Goal: Information Seeking & Learning: Understand process/instructions

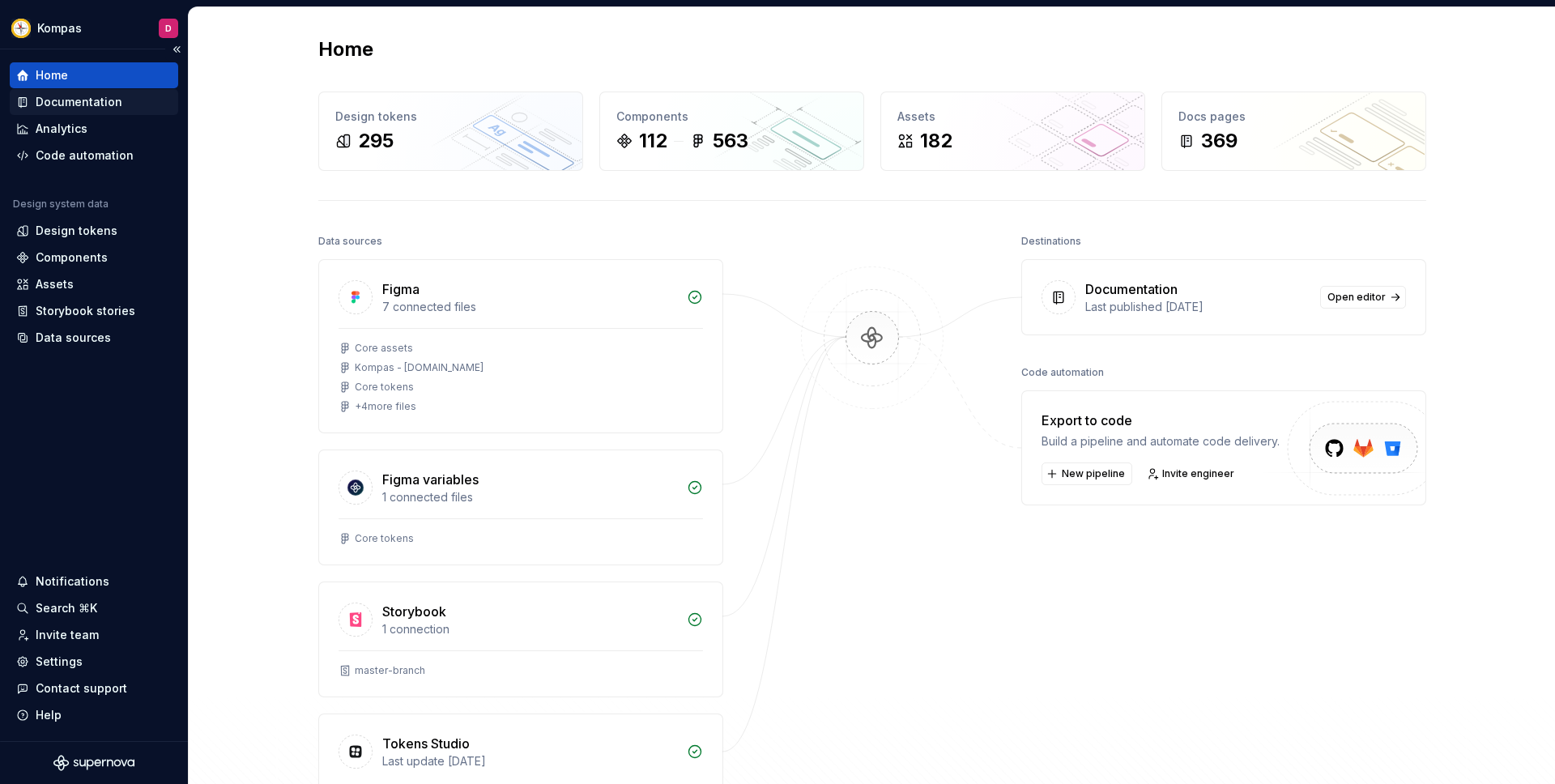
click at [108, 98] on div "Documentation" at bounding box center [78, 102] width 86 height 16
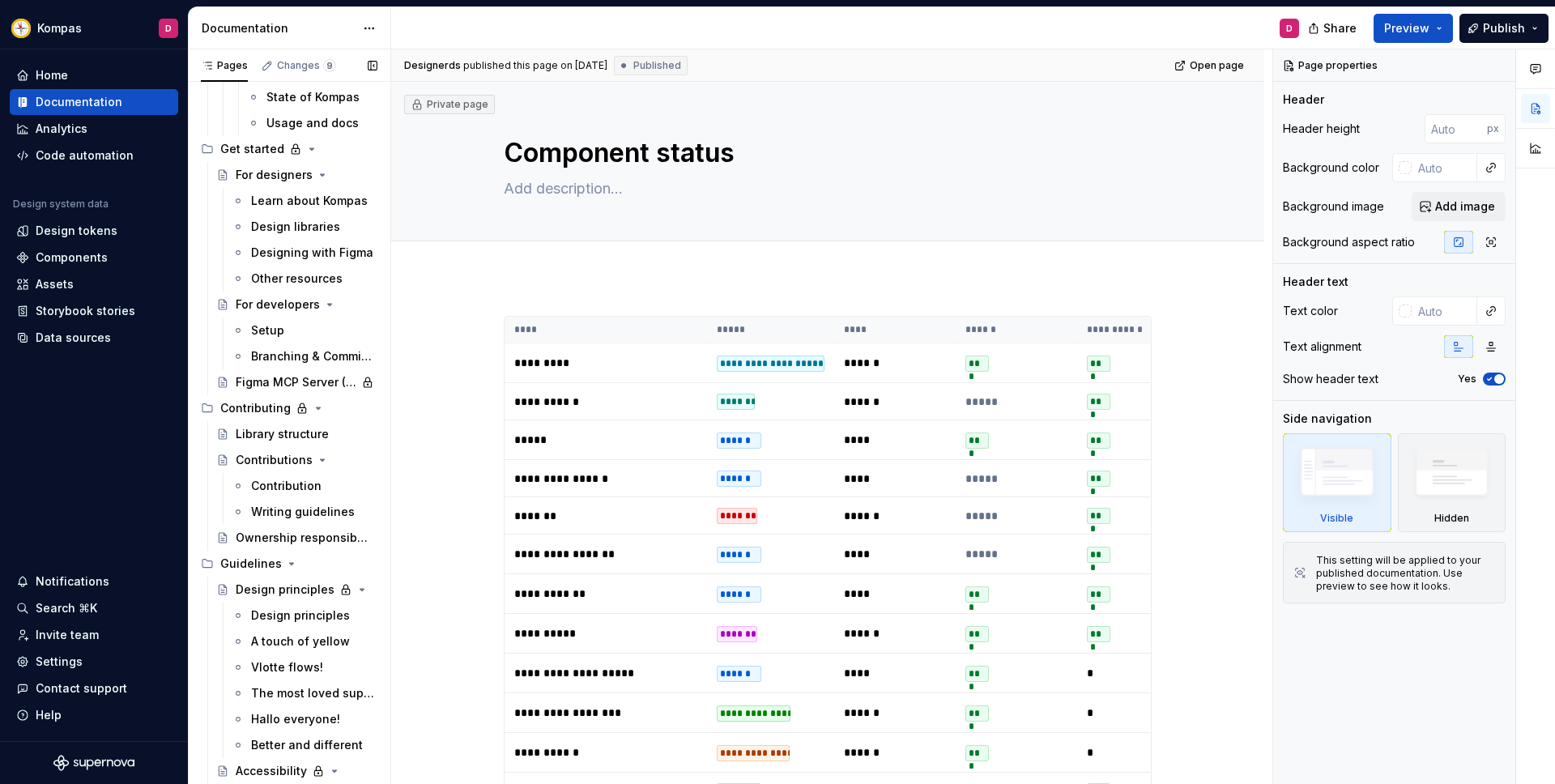
scroll to position [730, 0]
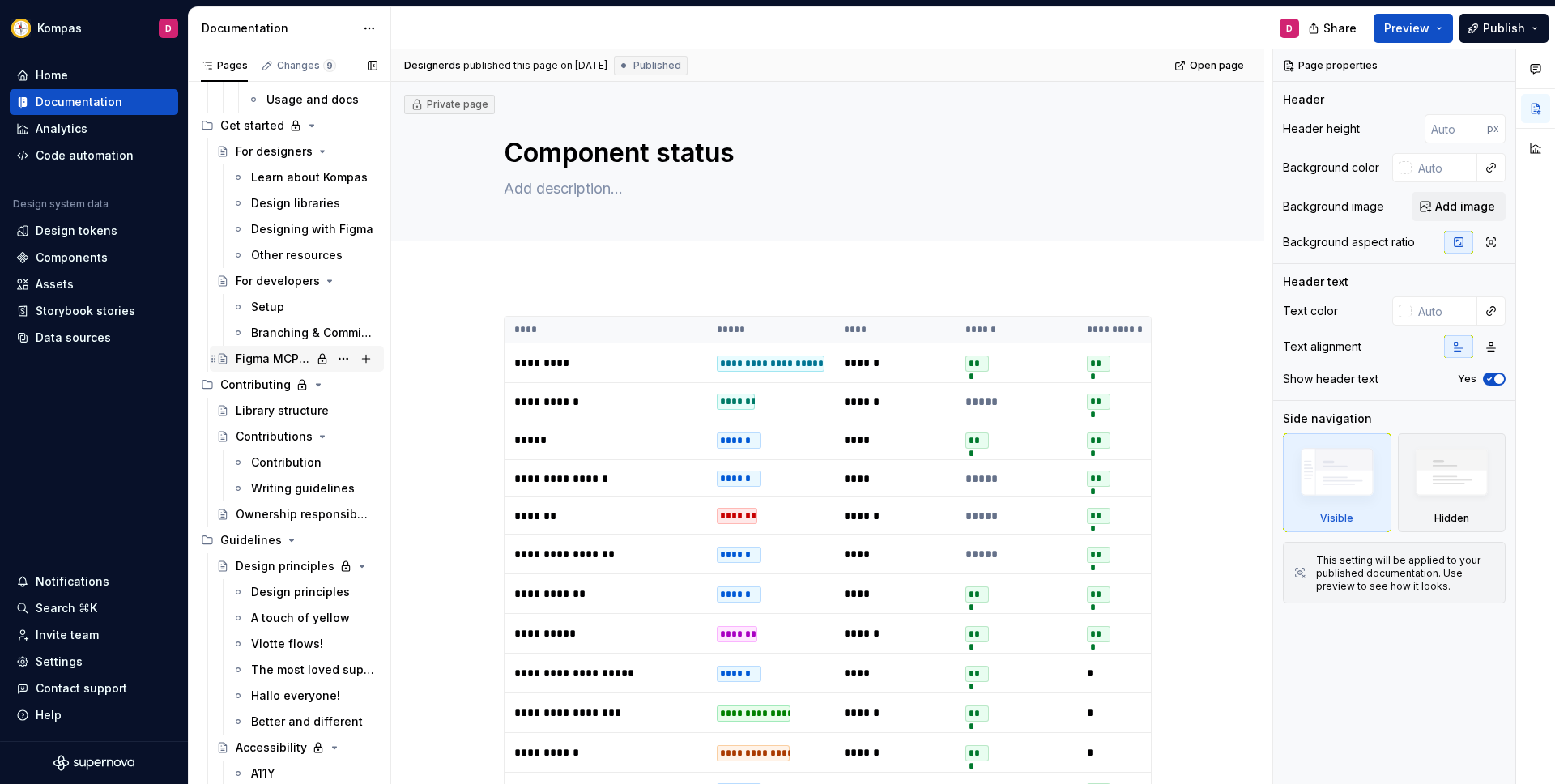
click at [278, 352] on div "Figma MCP Server (AI)" at bounding box center [273, 359] width 75 height 16
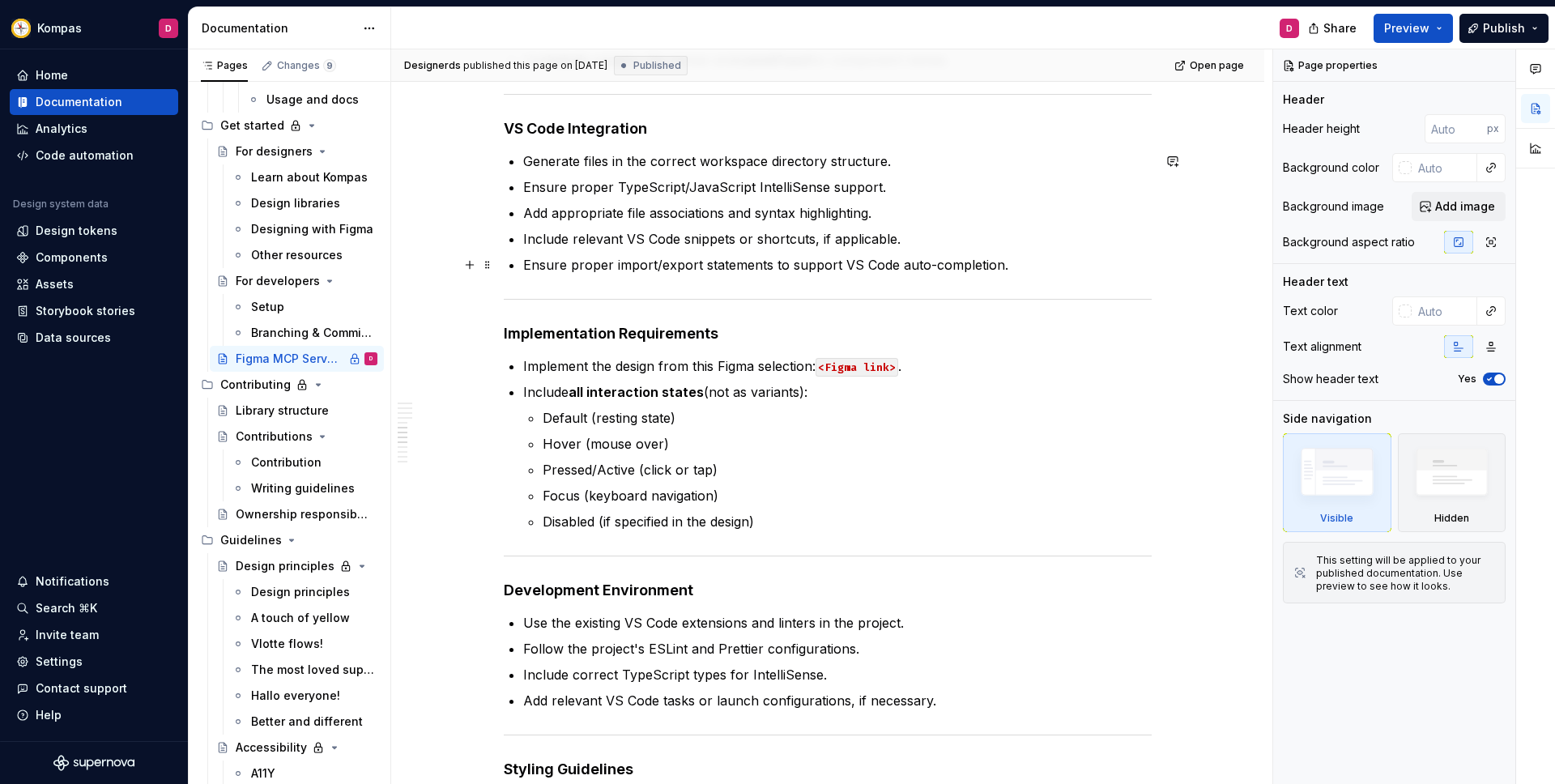
scroll to position [981, 0]
click at [810, 391] on p "Include all interaction states (not as variants):" at bounding box center [837, 391] width 629 height 19
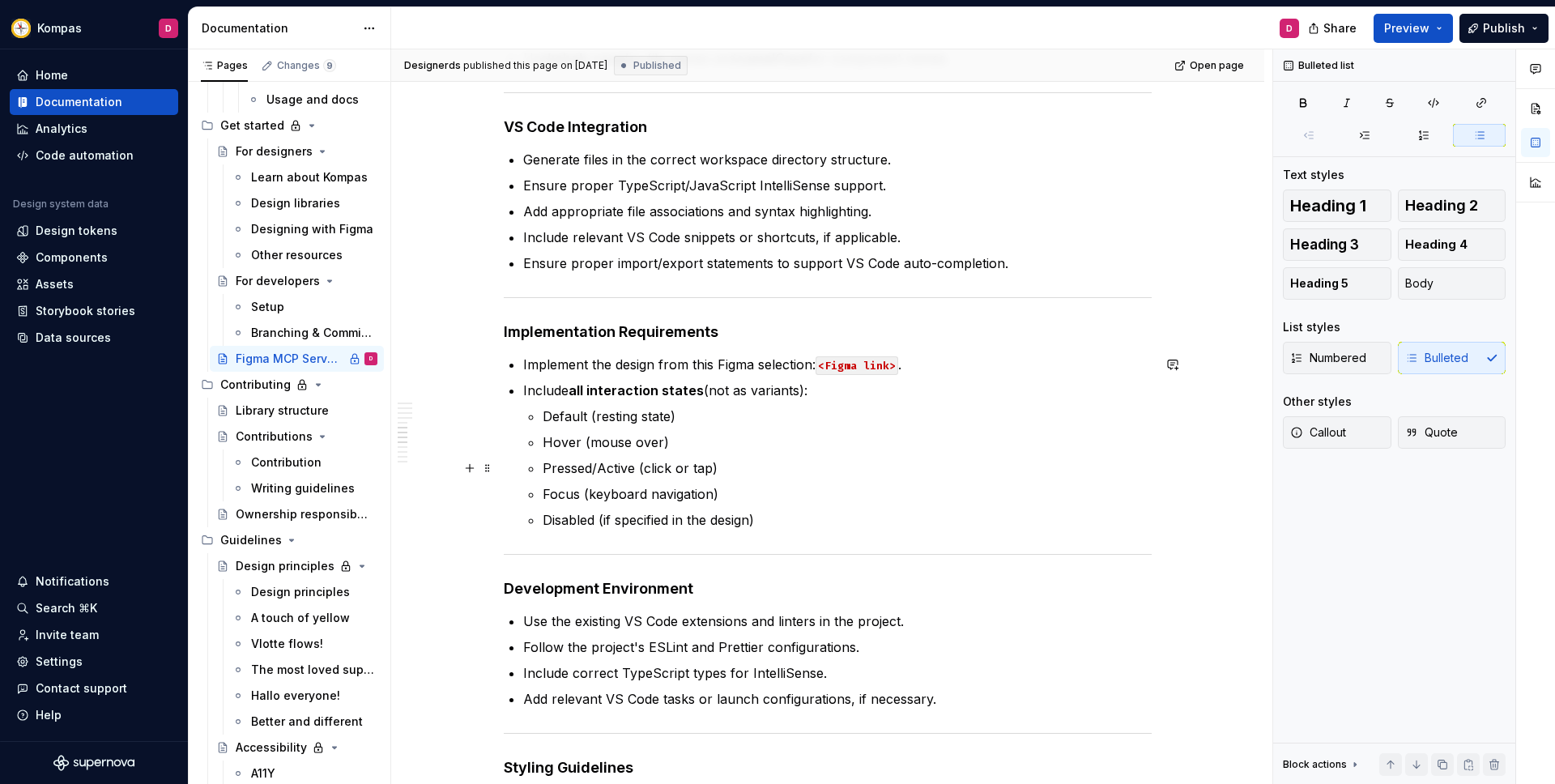
scroll to position [1005, 0]
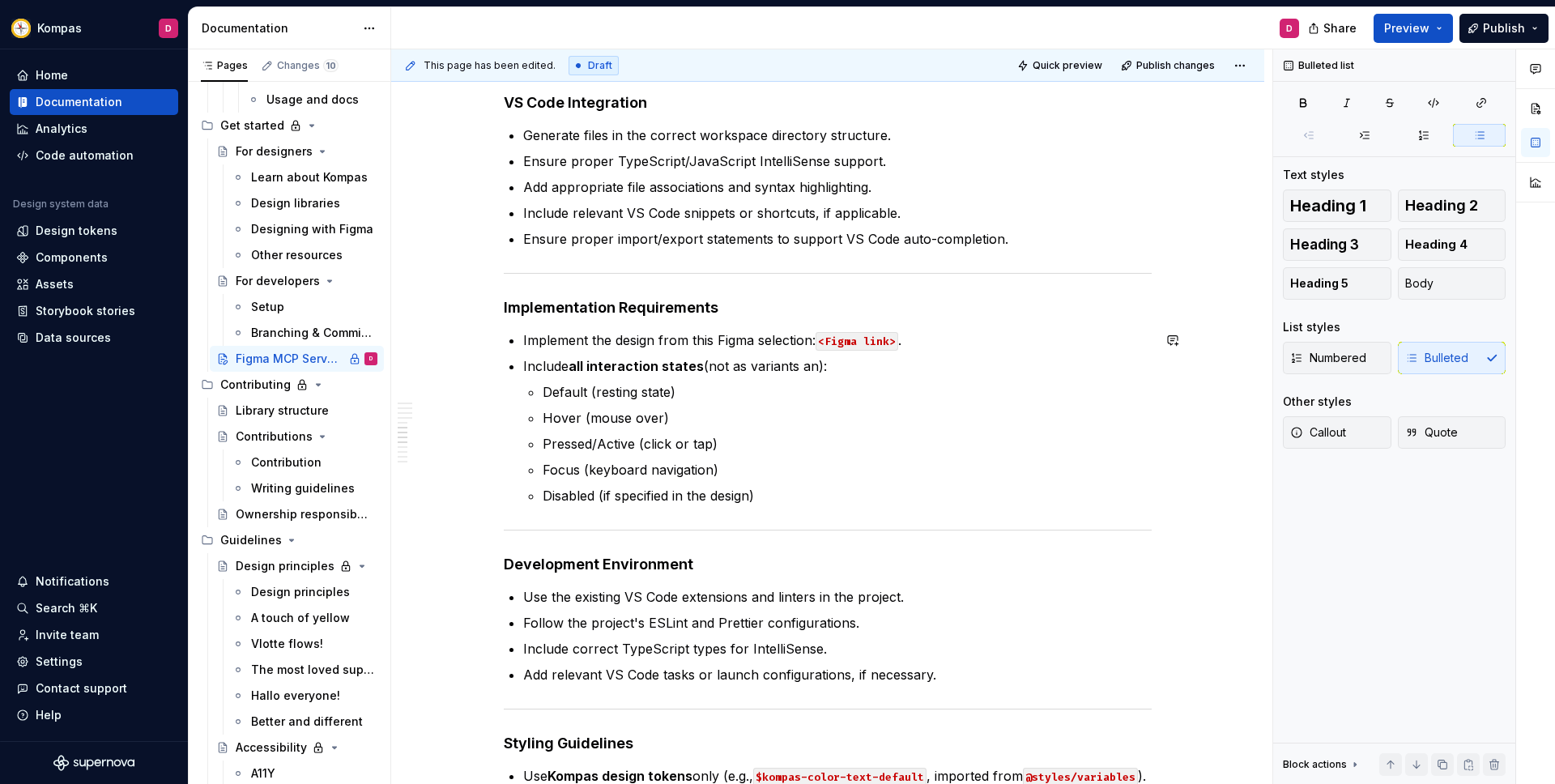
type textarea "*"
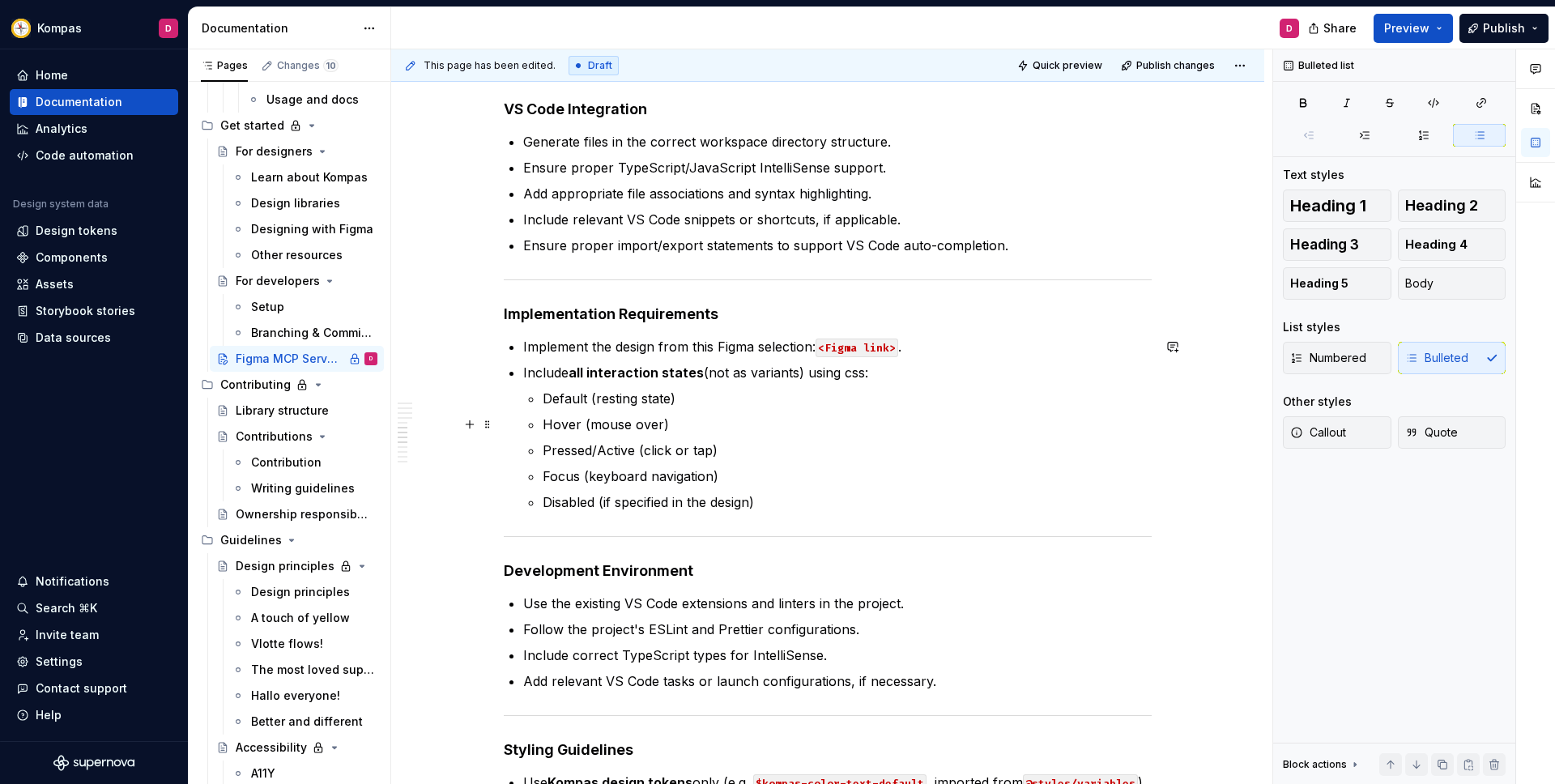
click at [684, 426] on p "Hover (mouse over)" at bounding box center [847, 424] width 609 height 19
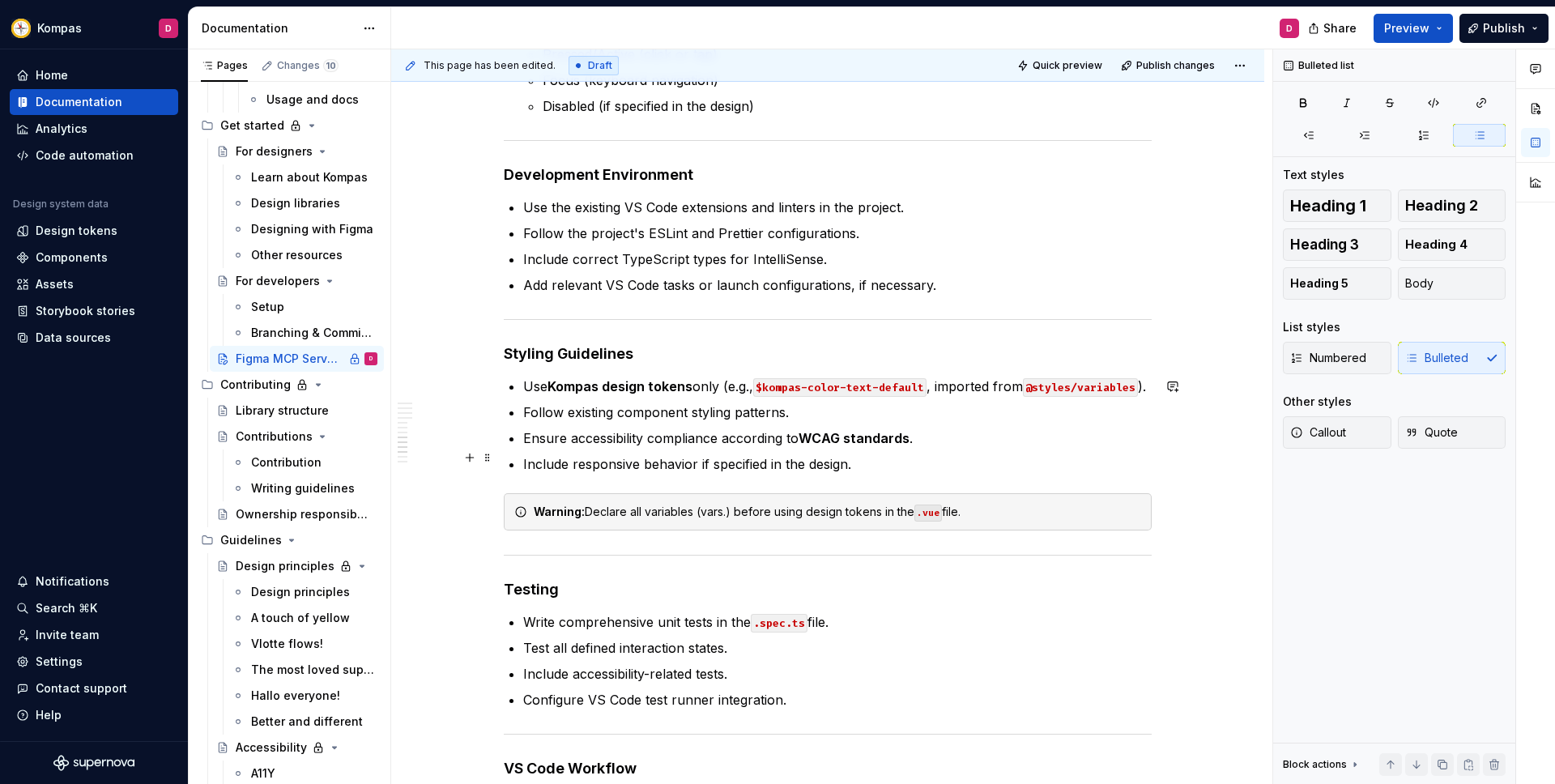
scroll to position [1393, 0]
drag, startPoint x: 704, startPoint y: 401, endPoint x: 714, endPoint y: 420, distance: 21.5
click at [705, 398] on p "Use Kompas design tokens only (e.g., $kompas-color-text-default , imported from…" at bounding box center [837, 388] width 629 height 19
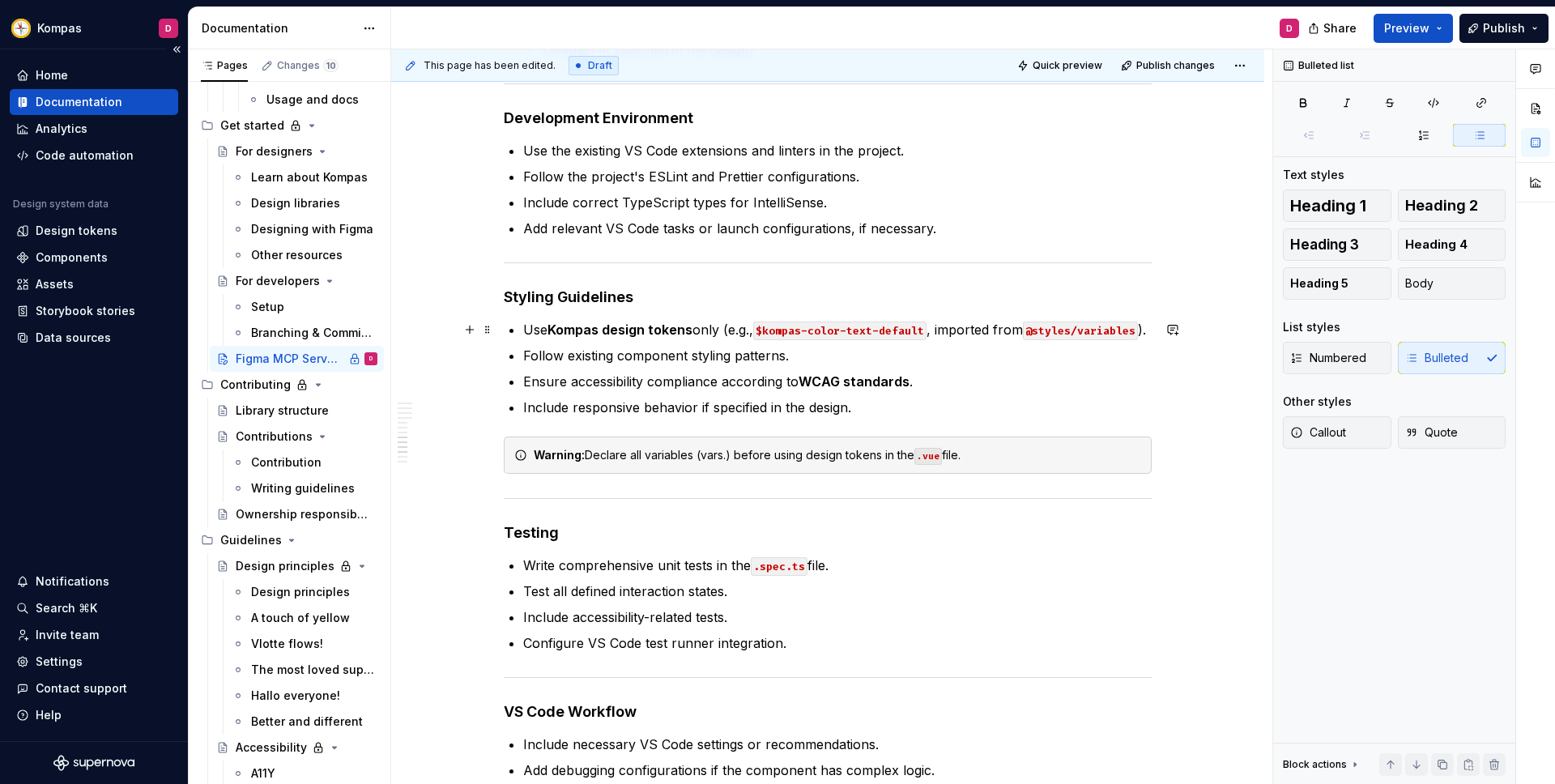
scroll to position [1507, 0]
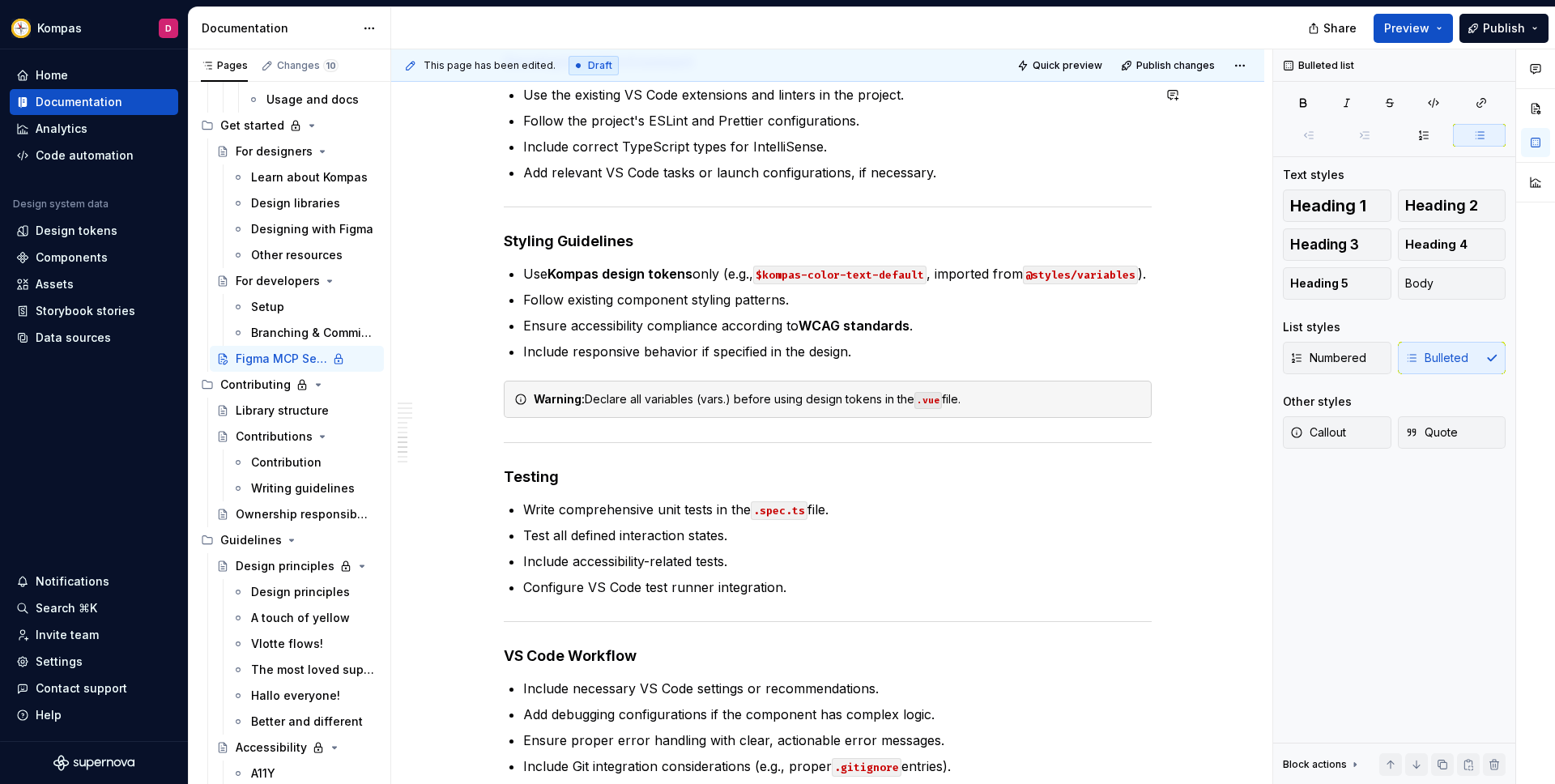
type textarea "*"
